Goal: Navigation & Orientation: Find specific page/section

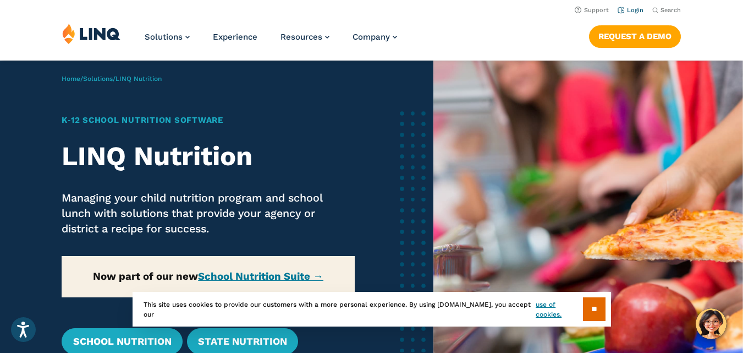
click at [632, 10] on link "Login" at bounding box center [631, 10] width 26 height 7
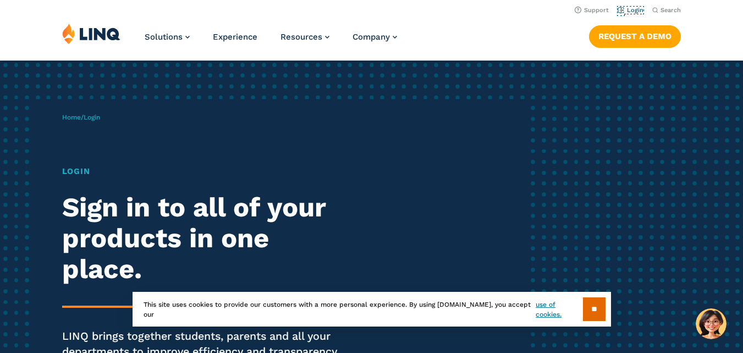
click at [632, 10] on link "Login" at bounding box center [631, 10] width 26 height 7
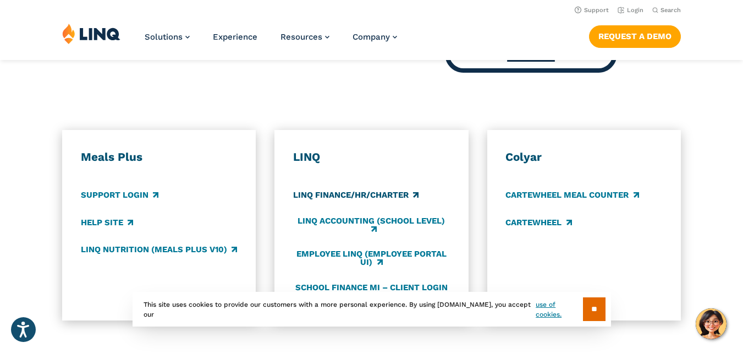
scroll to position [552, 0]
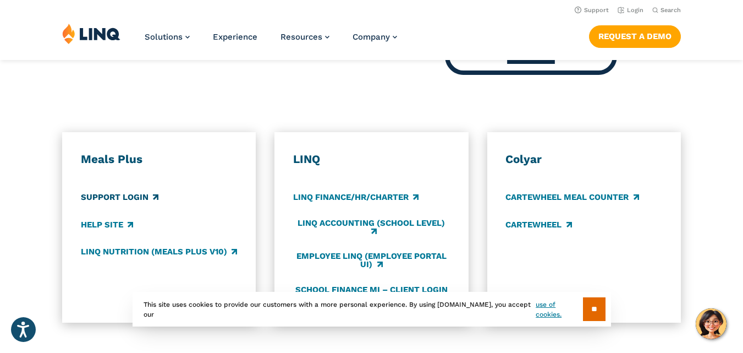
click at [134, 201] on link "Support Login" at bounding box center [120, 197] width 78 height 12
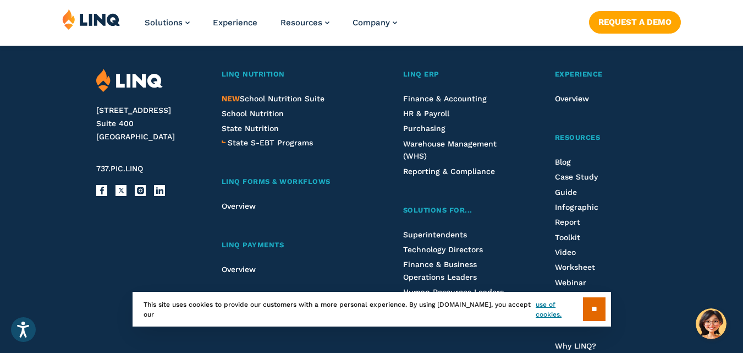
scroll to position [1225, 0]
click at [261, 100] on span "NEW School Nutrition Suite" at bounding box center [273, 97] width 103 height 9
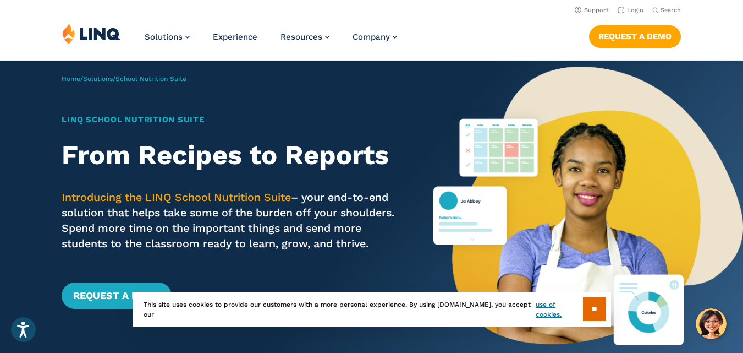
click at [99, 37] on img at bounding box center [91, 33] width 58 height 21
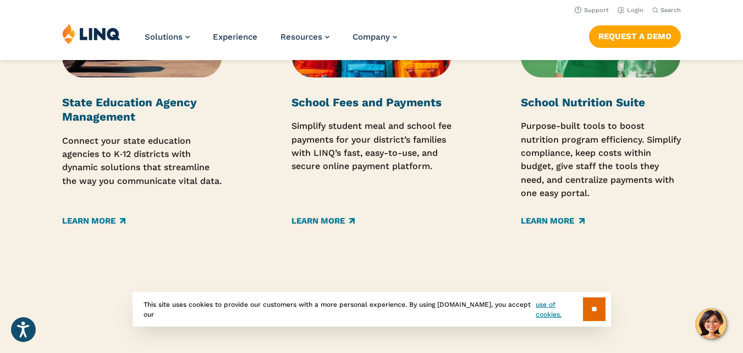
scroll to position [1802, 0]
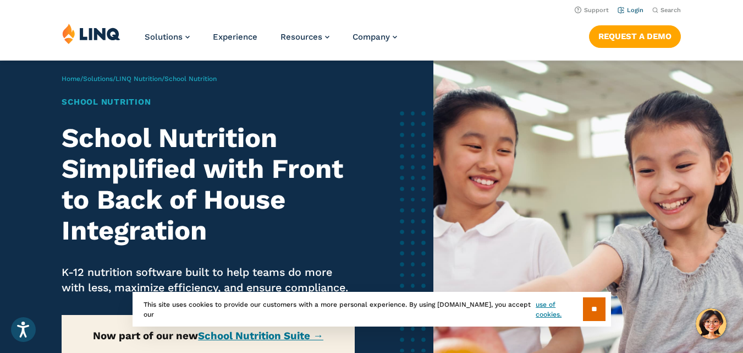
click at [625, 10] on link "Login" at bounding box center [631, 10] width 26 height 7
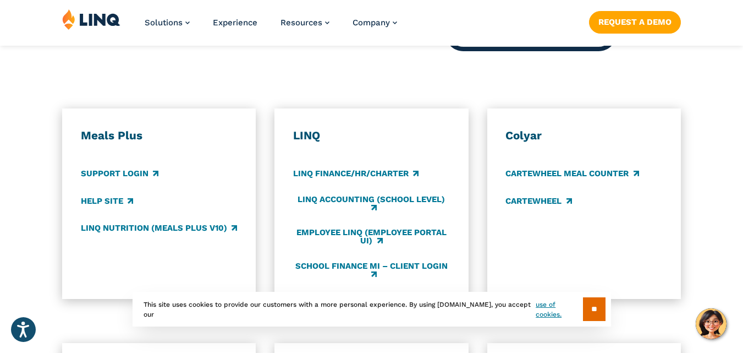
scroll to position [572, 0]
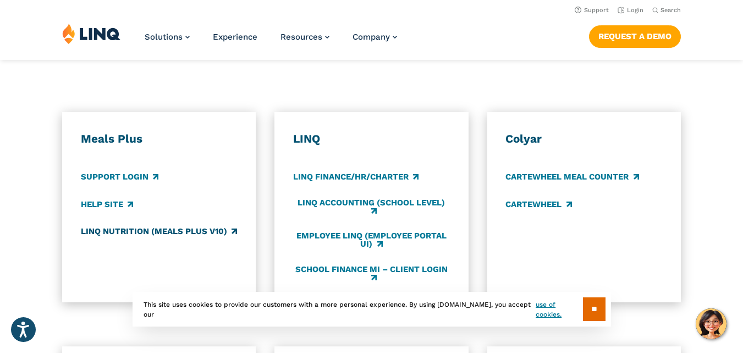
click at [146, 236] on link "LINQ Nutrition (Meals Plus v10)" at bounding box center [159, 231] width 156 height 12
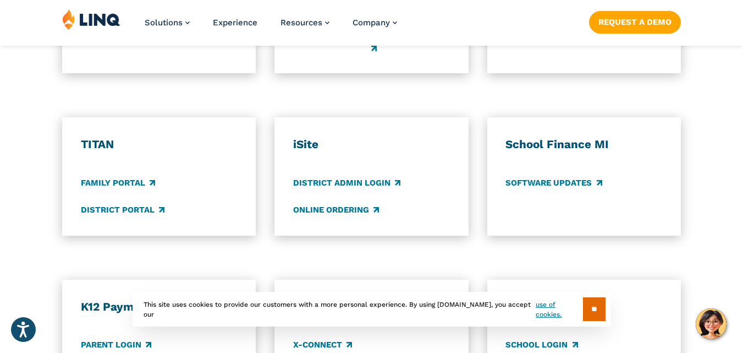
scroll to position [802, 0]
click at [117, 212] on link "District Portal" at bounding box center [123, 209] width 84 height 12
